Goal: Task Accomplishment & Management: Use online tool/utility

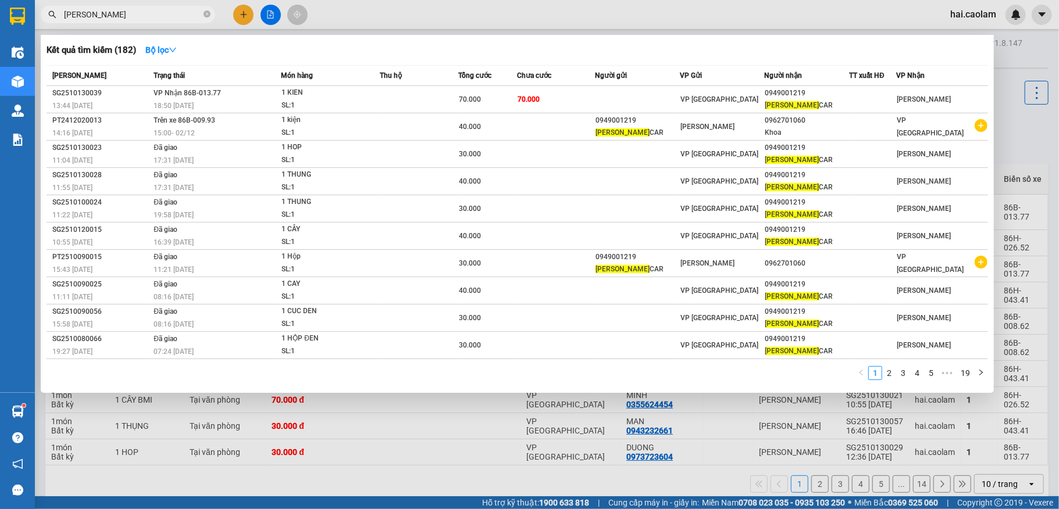
click at [165, 12] on input "[PERSON_NAME]" at bounding box center [132, 14] width 137 height 13
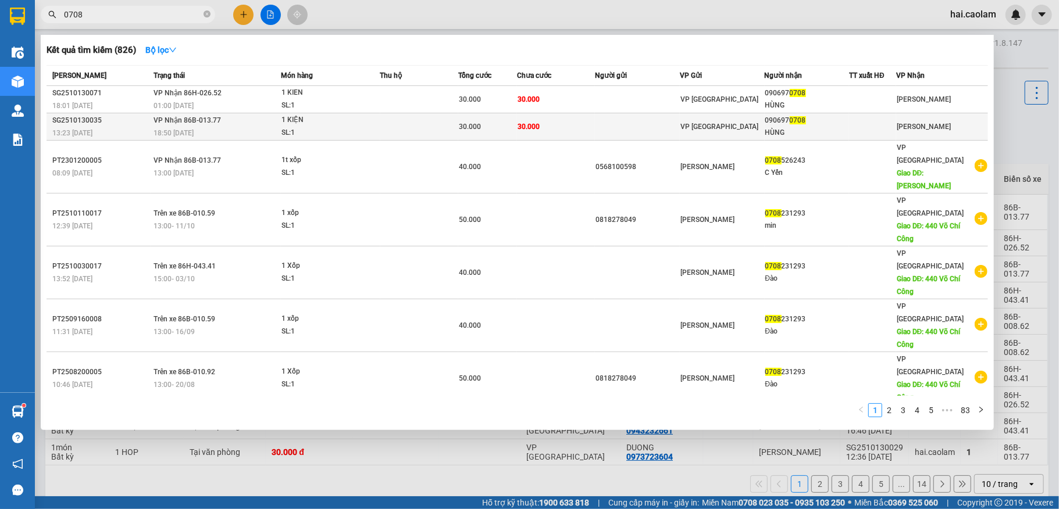
type input "0708"
click at [775, 120] on div "090697 0708" at bounding box center [807, 121] width 84 height 12
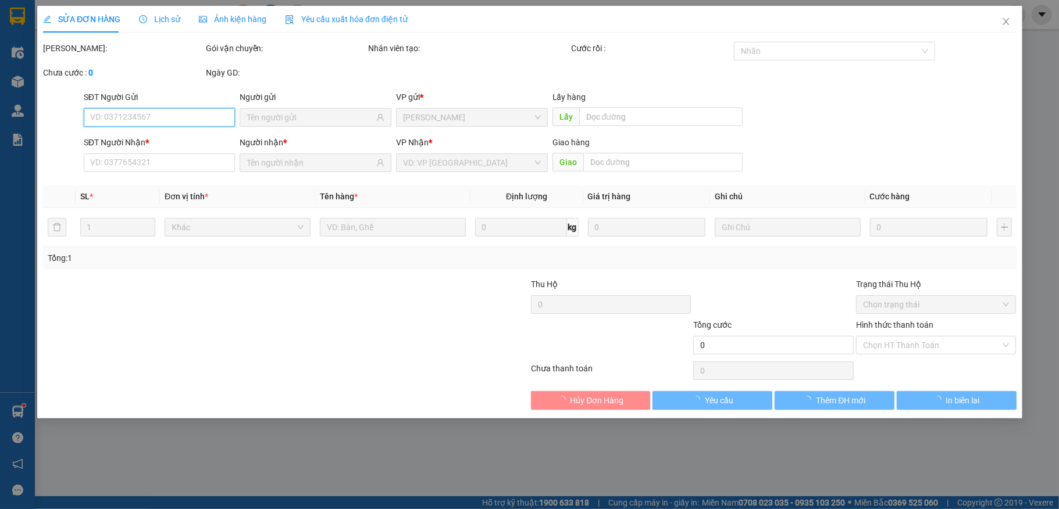
type input "0906970708"
type input "HÙNG"
type input "30.000"
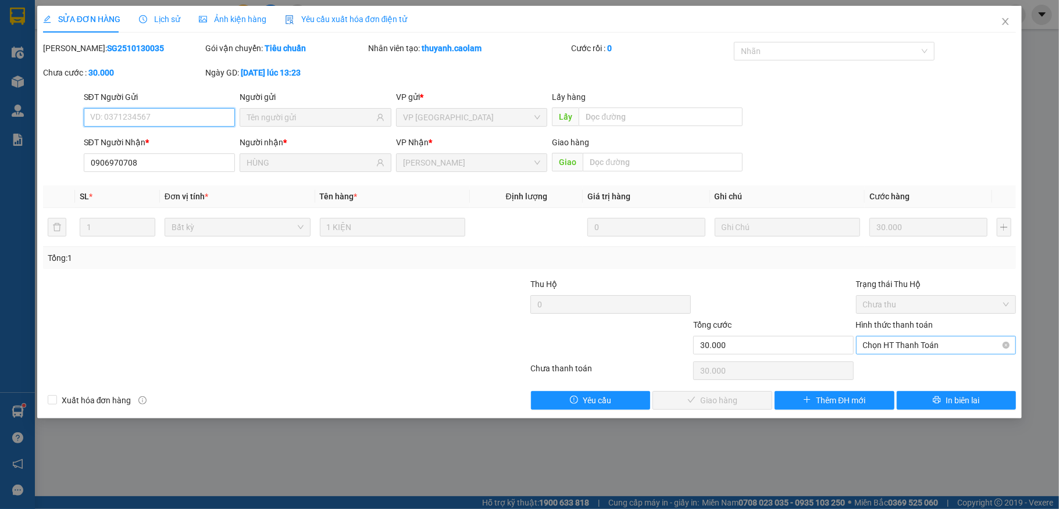
click at [928, 349] on span "Chọn HT Thanh Toán" at bounding box center [936, 345] width 146 height 17
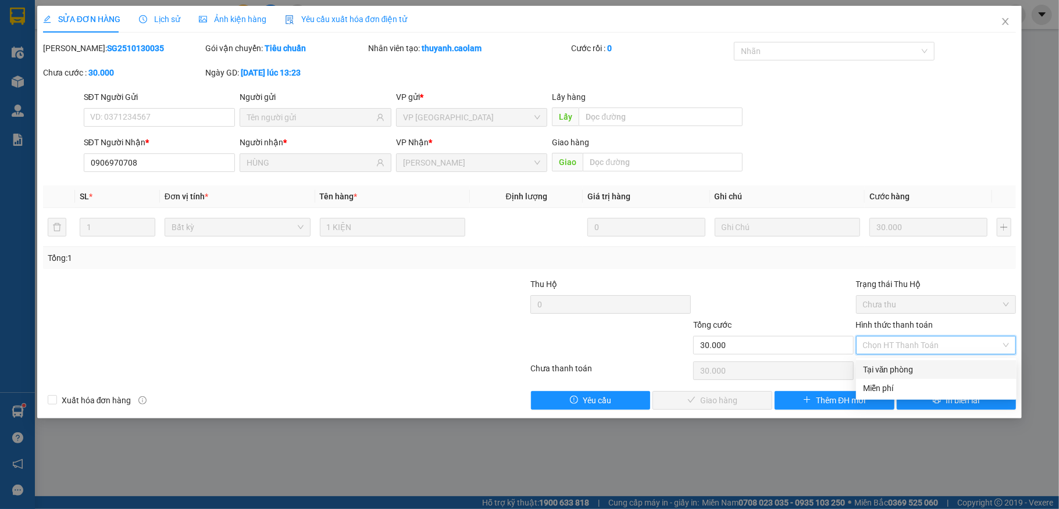
click at [902, 367] on div "Tại văn phòng" at bounding box center [936, 369] width 146 height 13
type input "0"
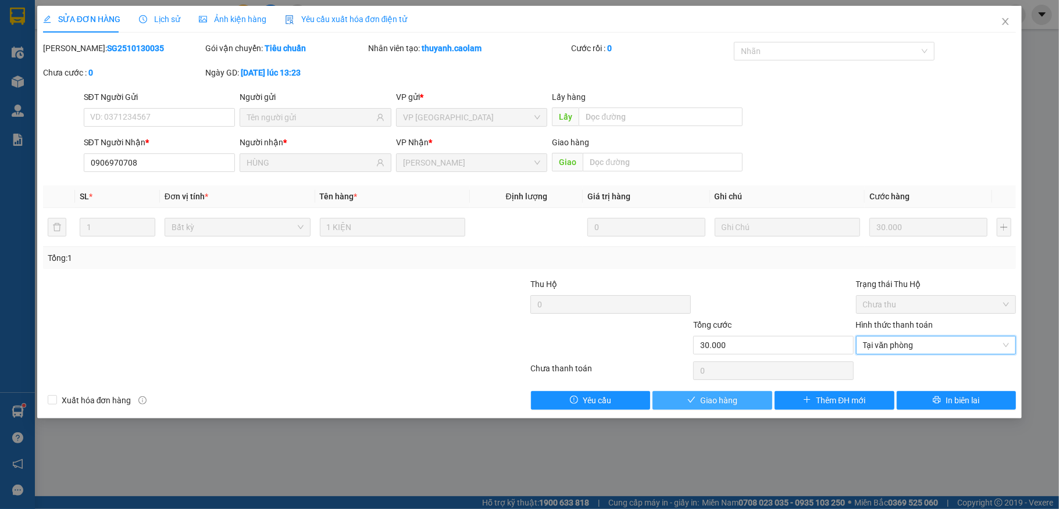
click at [731, 407] on span "Giao hàng" at bounding box center [718, 400] width 37 height 13
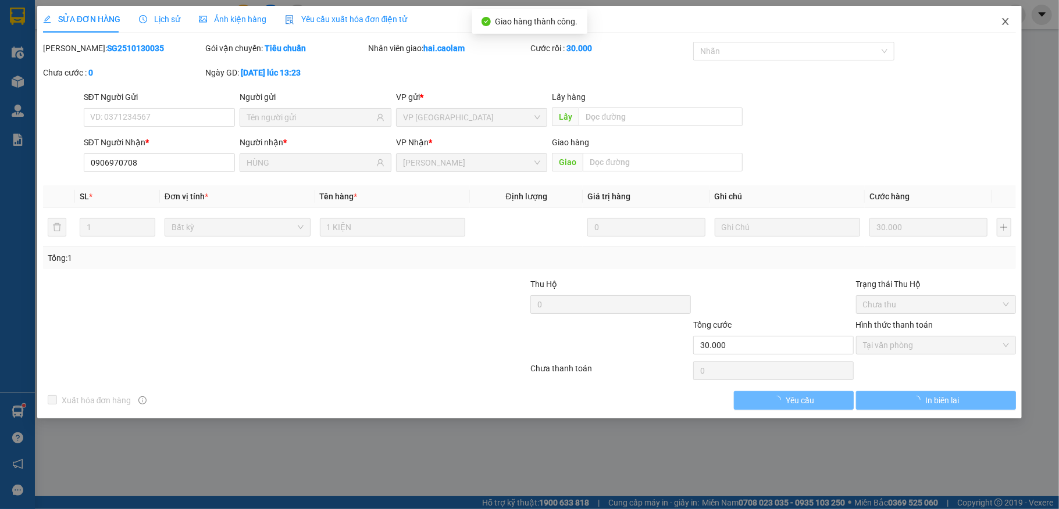
click at [1007, 22] on icon "close" at bounding box center [1004, 21] width 9 height 9
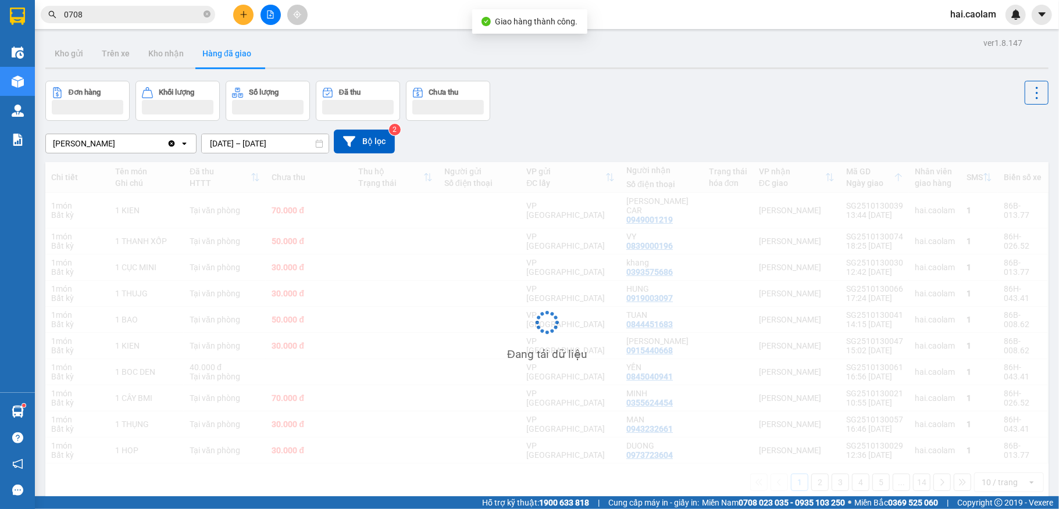
click at [135, 17] on input "0708" at bounding box center [132, 14] width 137 height 13
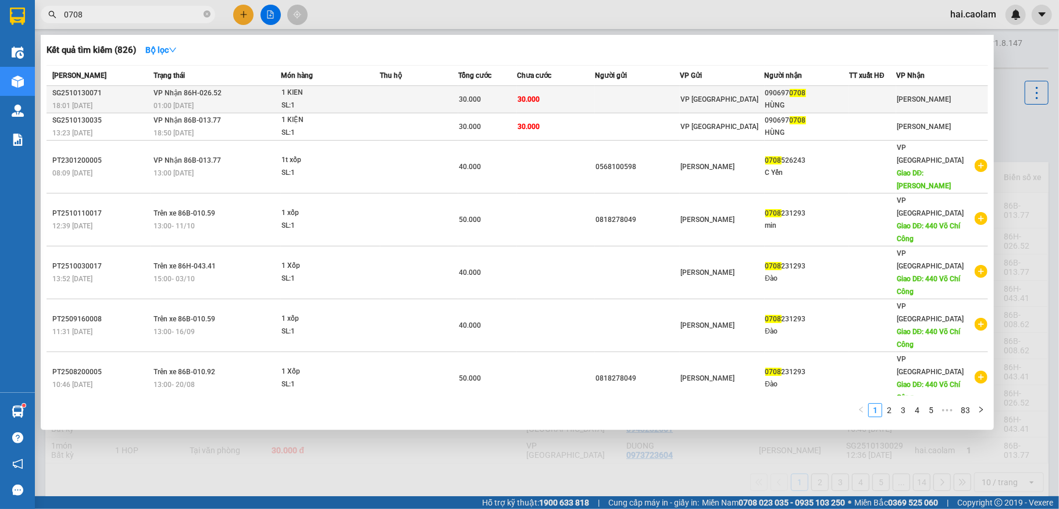
click at [891, 98] on div at bounding box center [872, 100] width 46 height 12
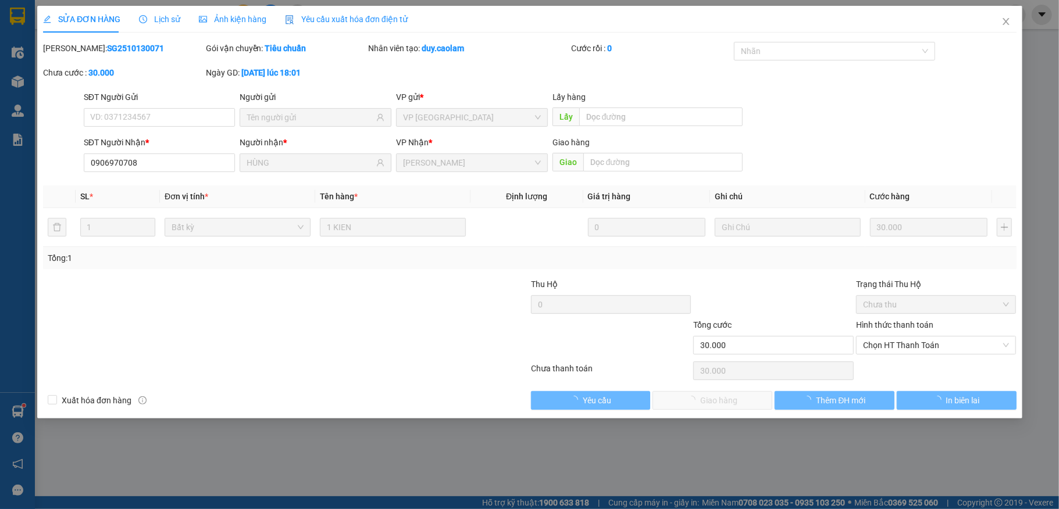
type input "0906970708"
type input "HÙNG"
type input "30.000"
click at [917, 346] on span "Chọn HT Thanh Toán" at bounding box center [936, 345] width 146 height 17
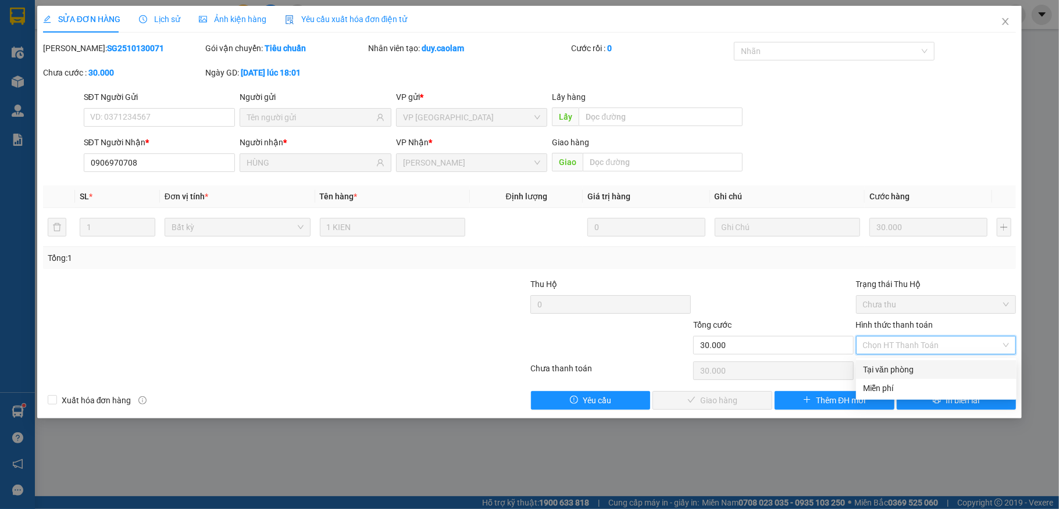
click at [903, 363] on div "Tại văn phòng" at bounding box center [936, 369] width 146 height 13
type input "0"
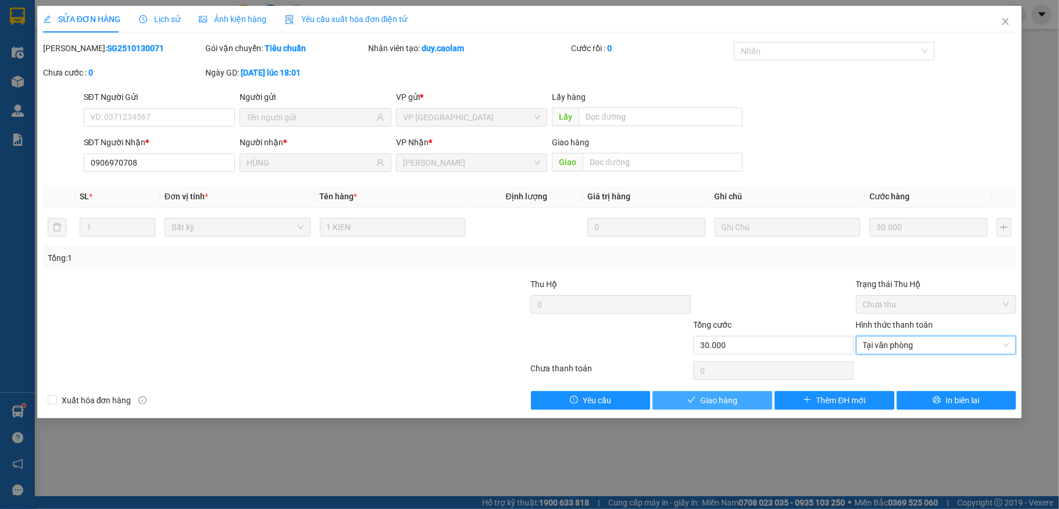
click at [705, 405] on span "Giao hàng" at bounding box center [718, 400] width 37 height 13
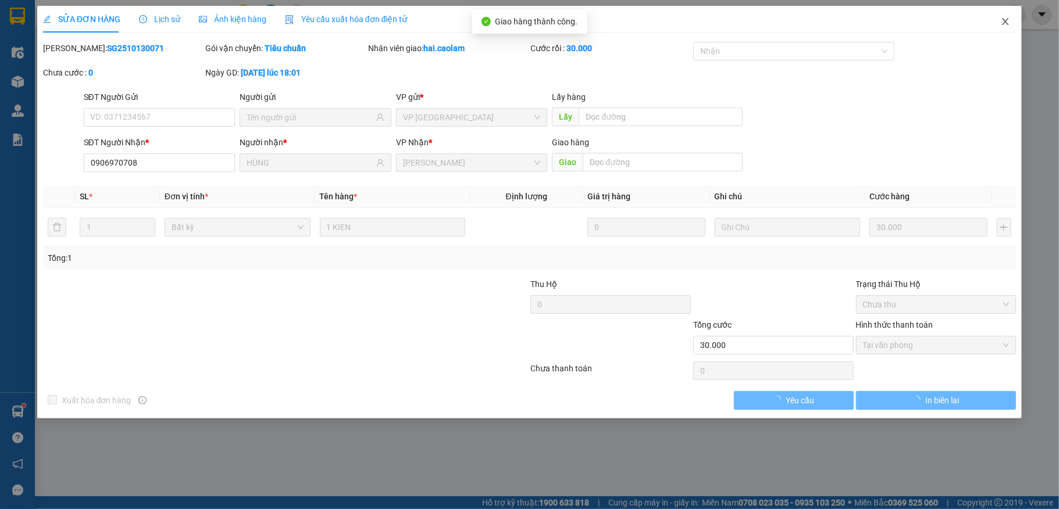
click at [1003, 23] on icon "close" at bounding box center [1004, 21] width 9 height 9
